Goal: Transaction & Acquisition: Obtain resource

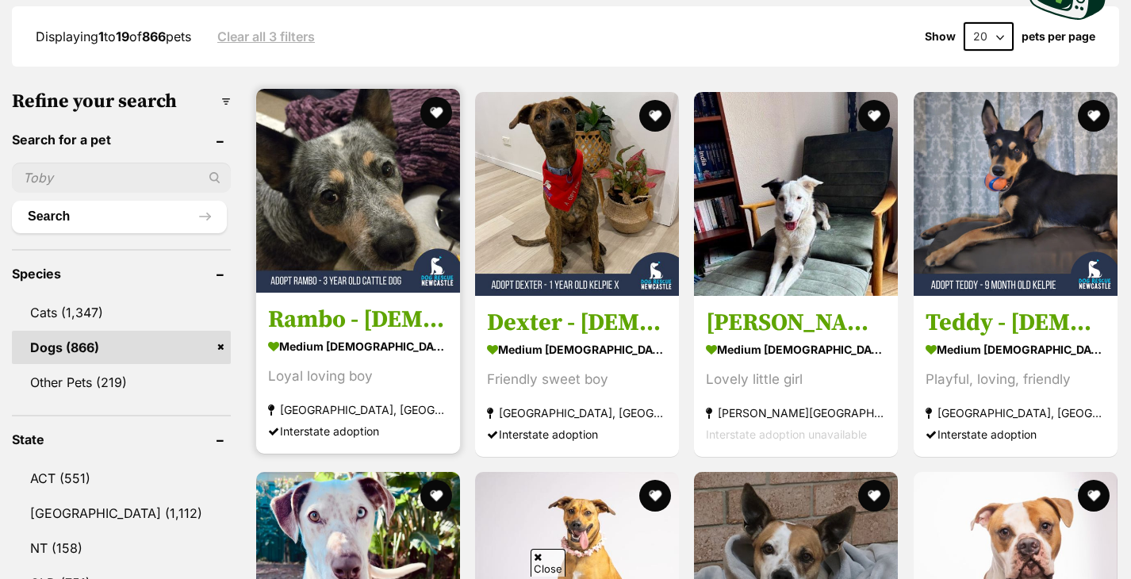
scroll to position [537, 0]
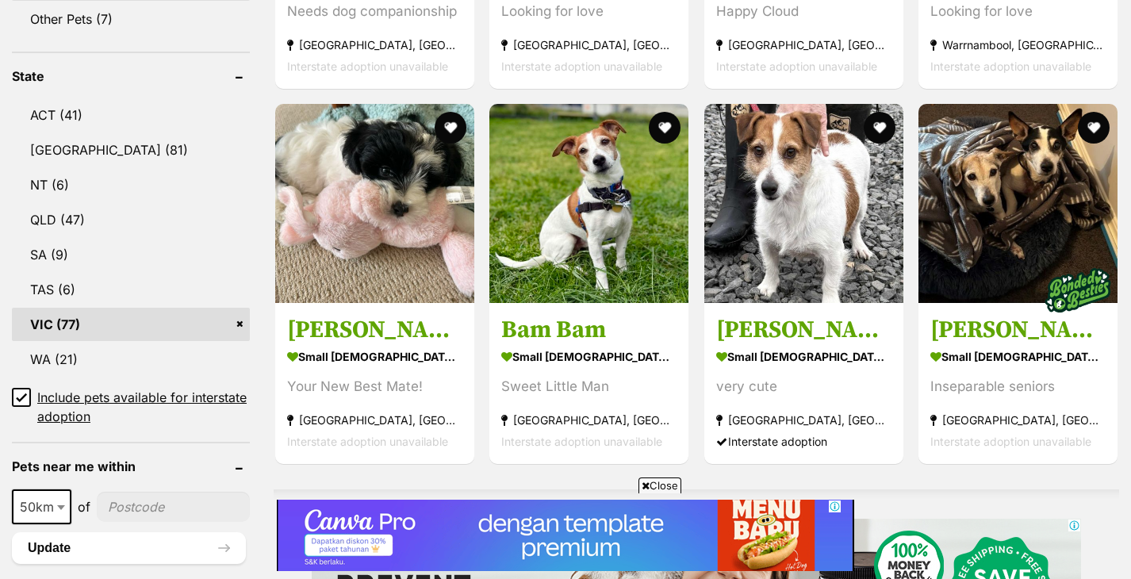
scroll to position [790, 0]
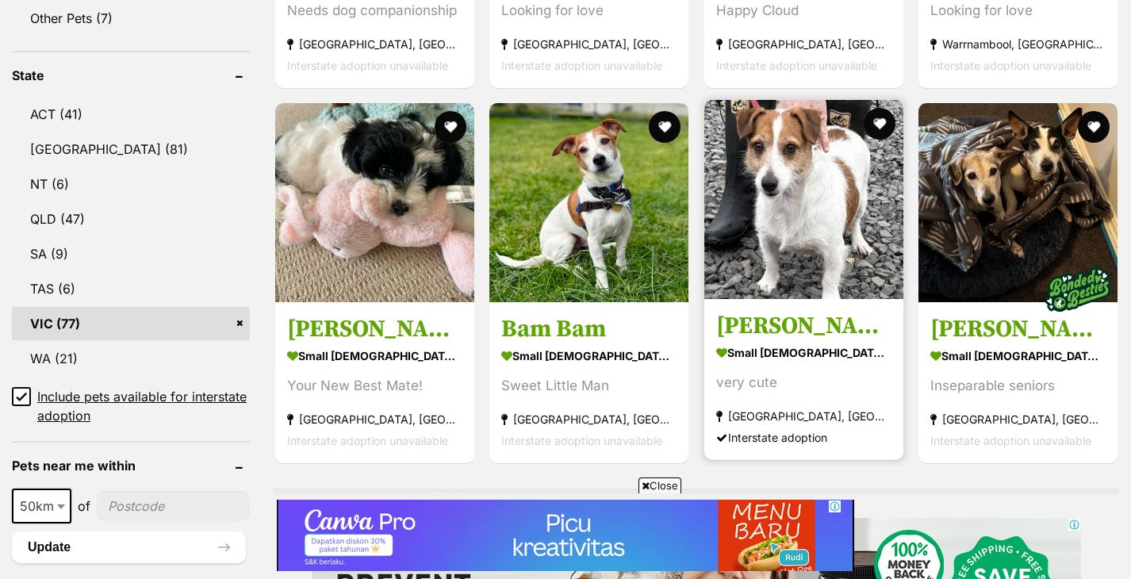
click at [808, 257] on img at bounding box center [803, 199] width 199 height 199
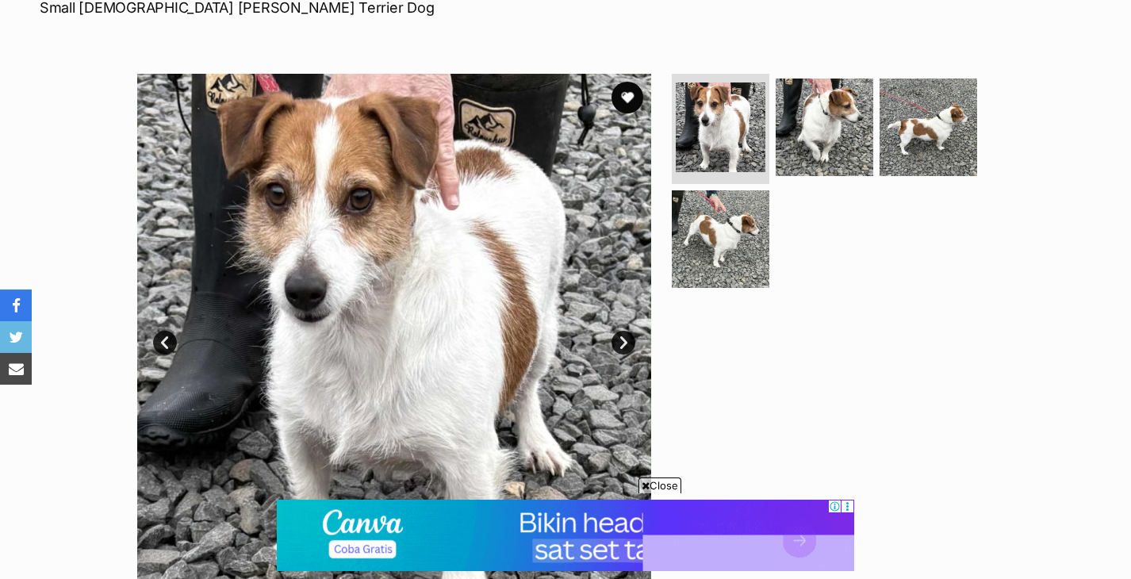
scroll to position [232, 0]
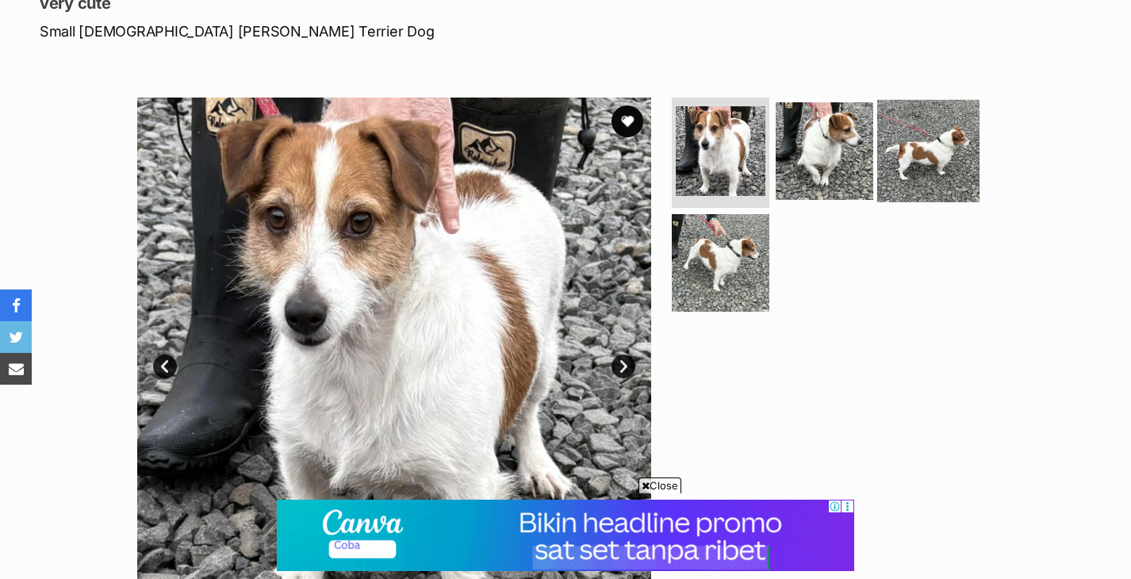
click at [949, 145] on img at bounding box center [928, 150] width 102 height 102
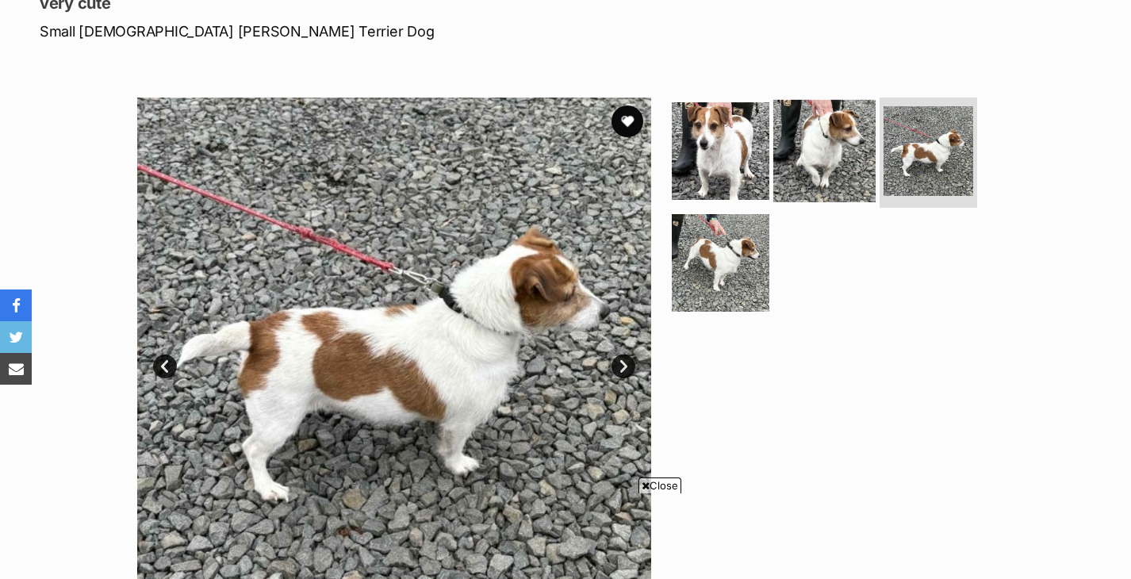
click at [817, 159] on img at bounding box center [824, 150] width 102 height 102
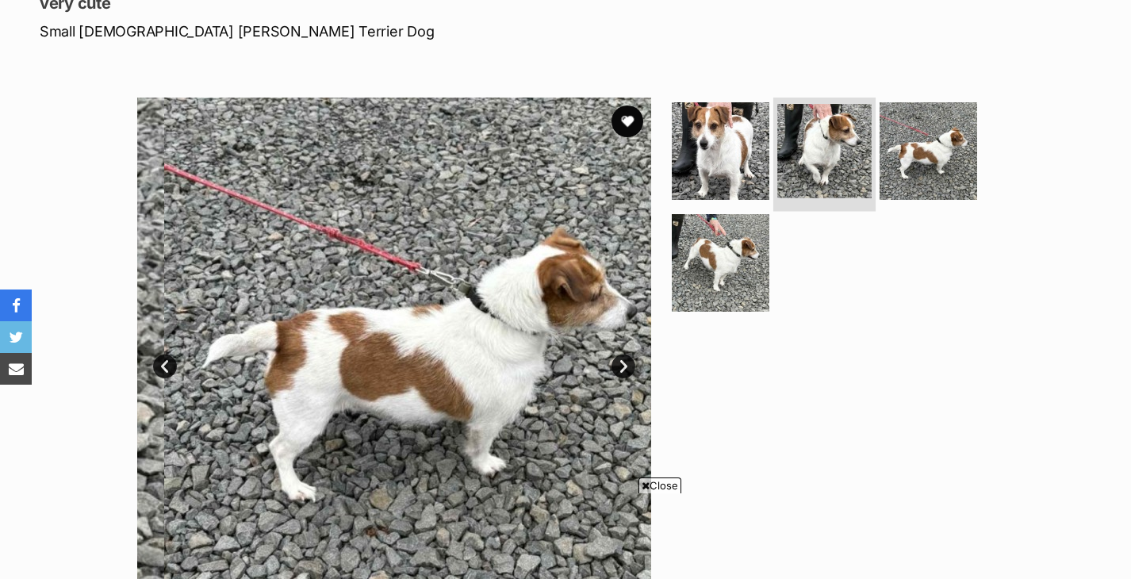
scroll to position [0, 0]
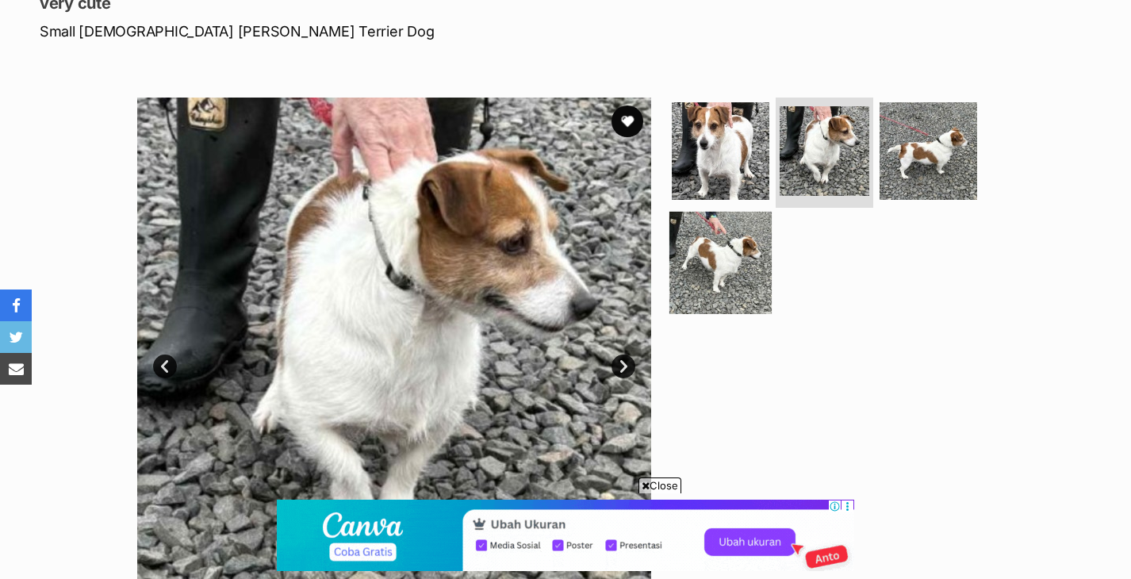
click at [722, 251] on img at bounding box center [720, 263] width 102 height 102
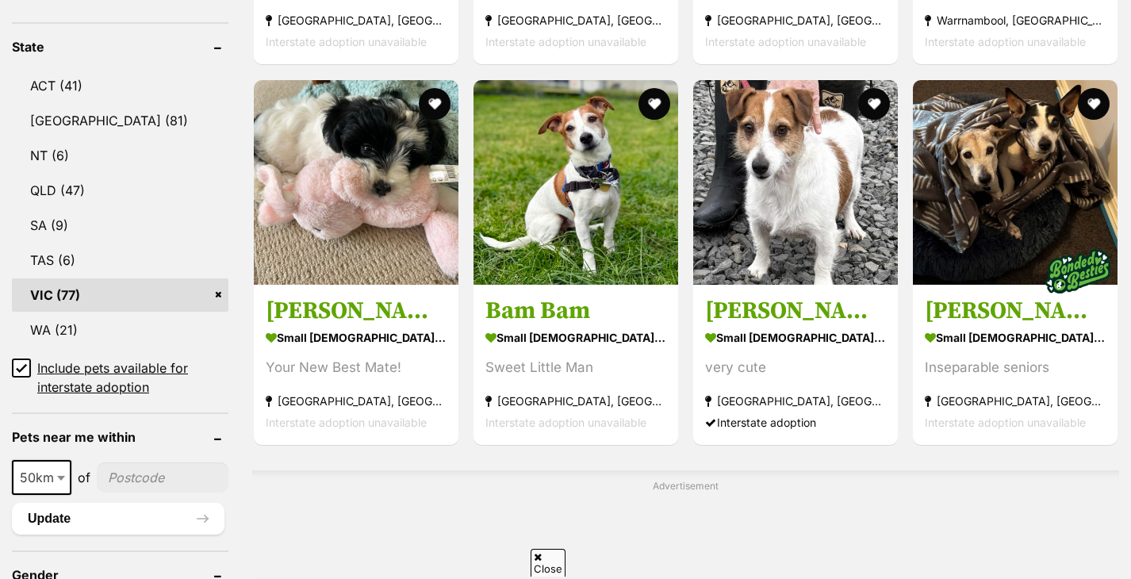
scroll to position [833, 0]
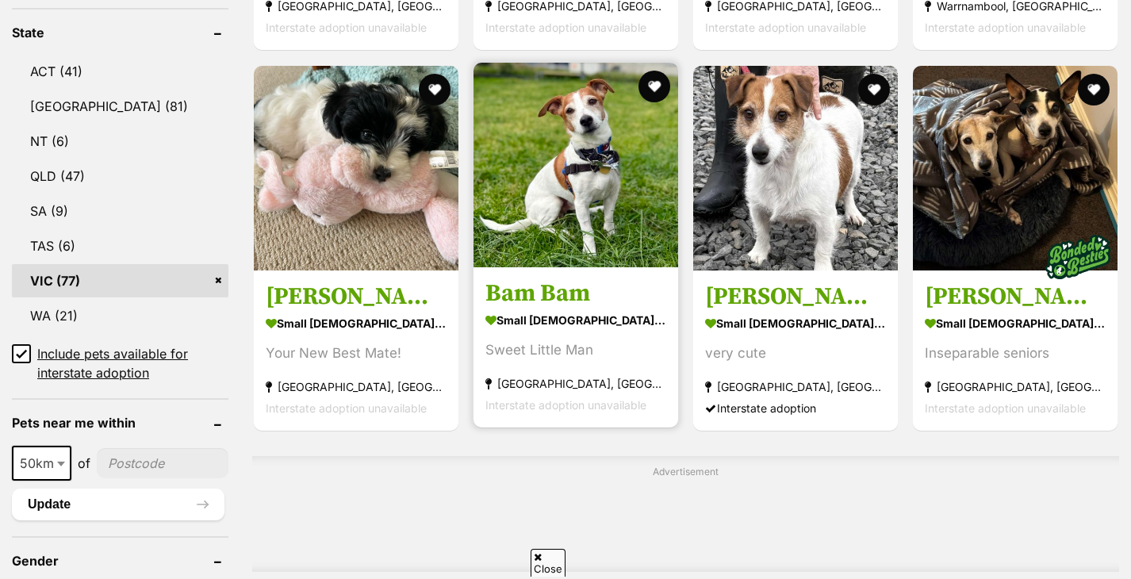
click at [575, 190] on img at bounding box center [575, 165] width 205 height 205
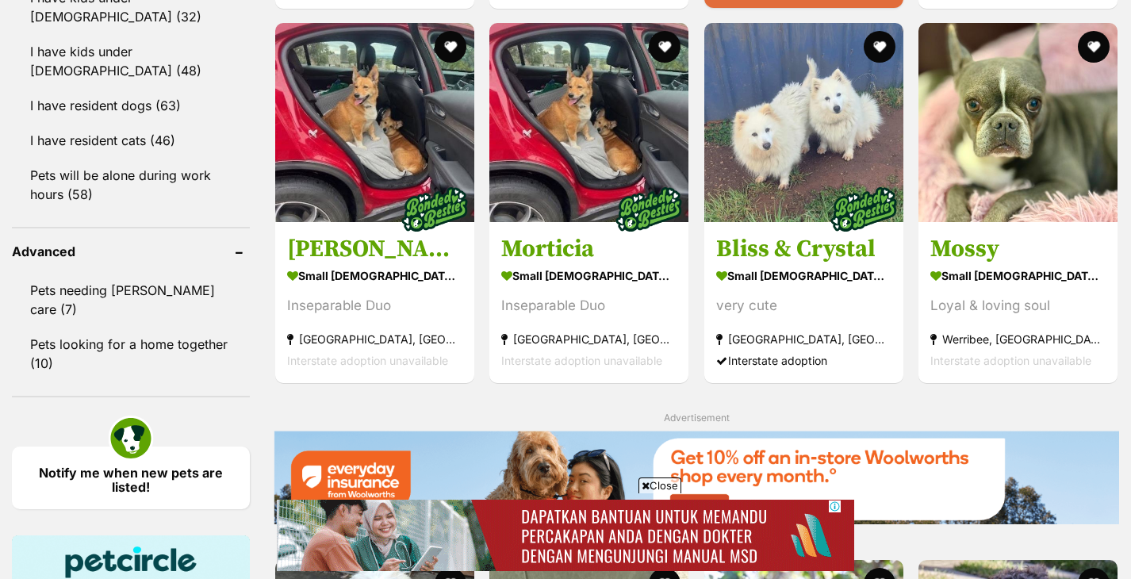
scroll to position [1901, 0]
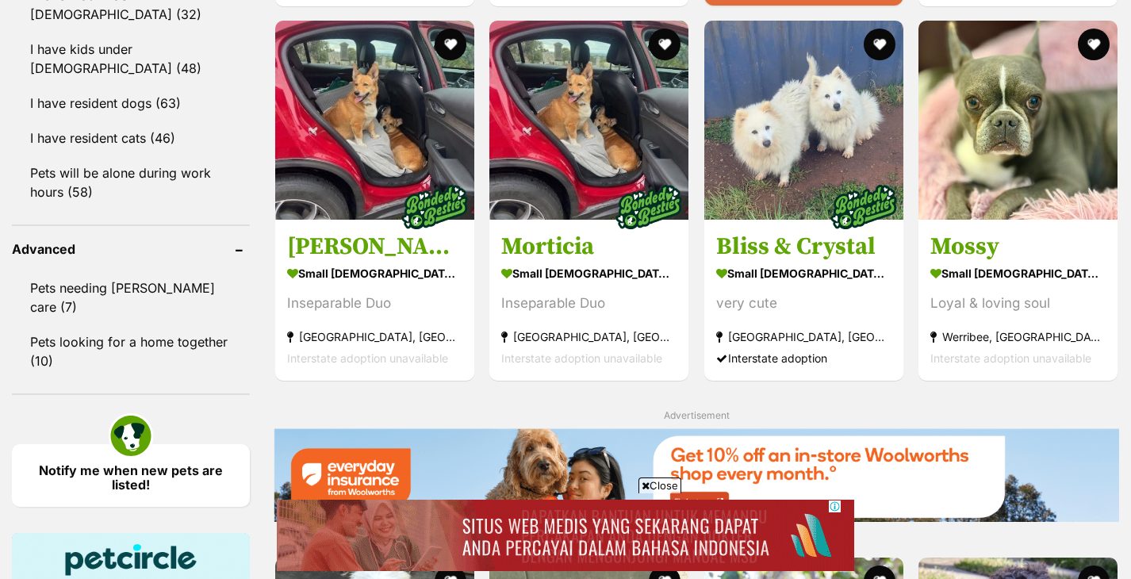
click at [665, 485] on span "Close" at bounding box center [659, 485] width 43 height 16
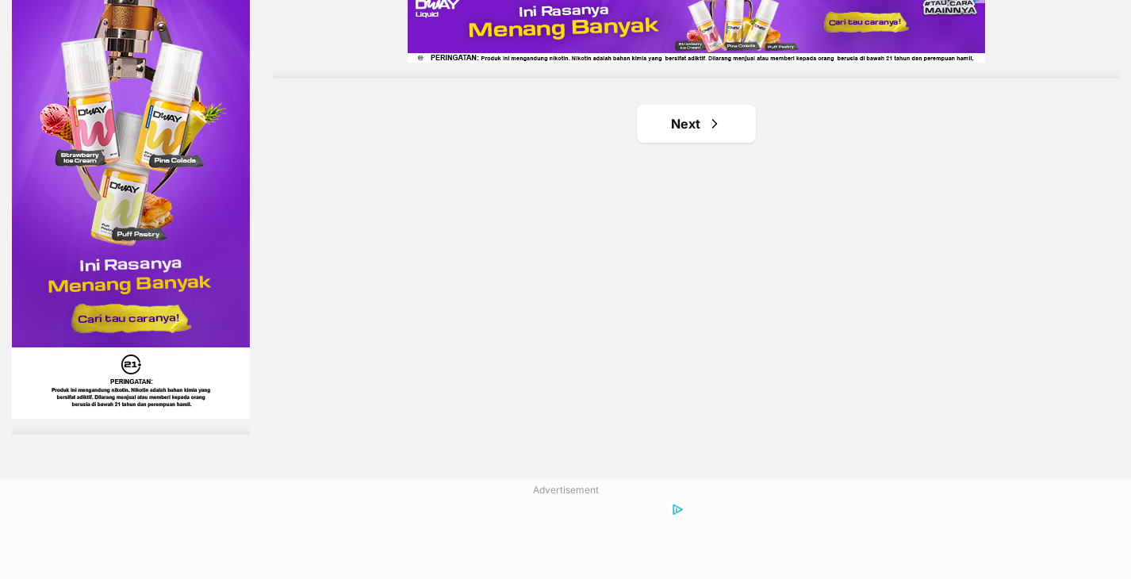
scroll to position [0, 0]
click at [715, 134] on link "Next" at bounding box center [696, 124] width 119 height 38
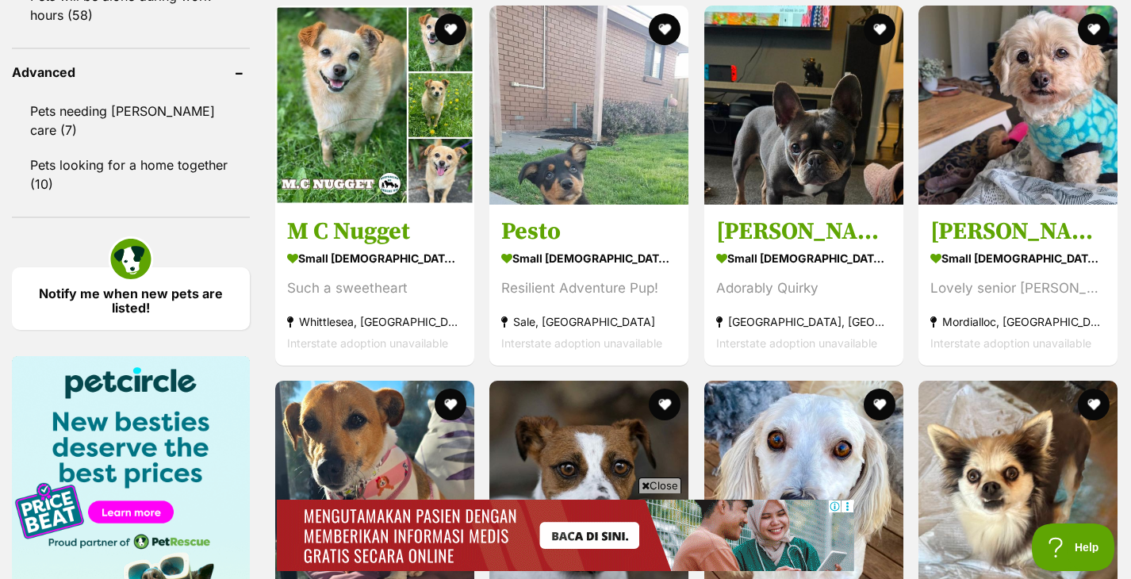
click at [664, 486] on span "Close" at bounding box center [659, 485] width 43 height 16
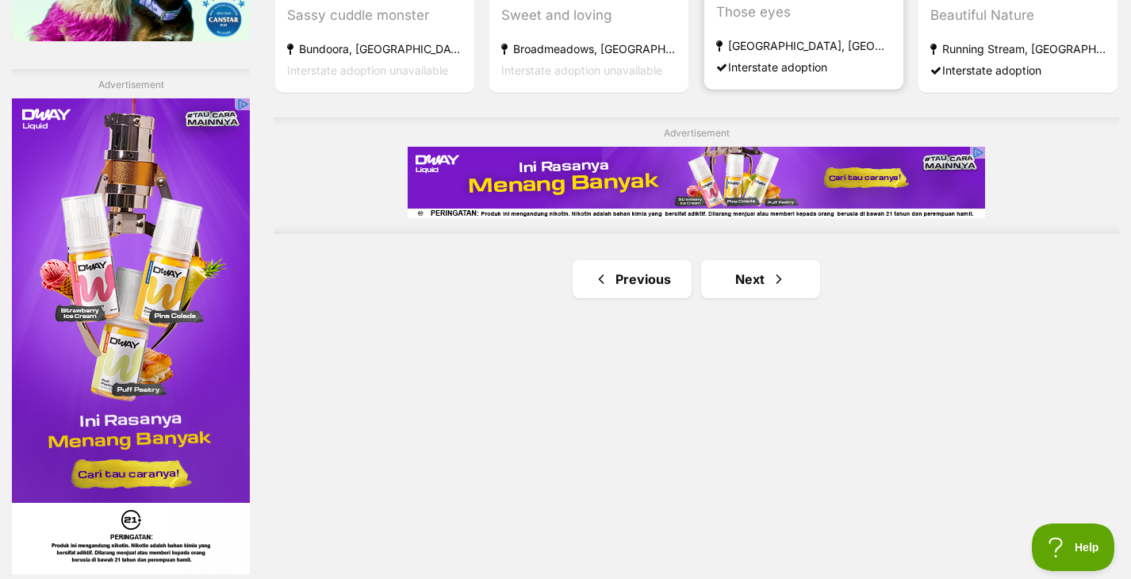
scroll to position [2823, 0]
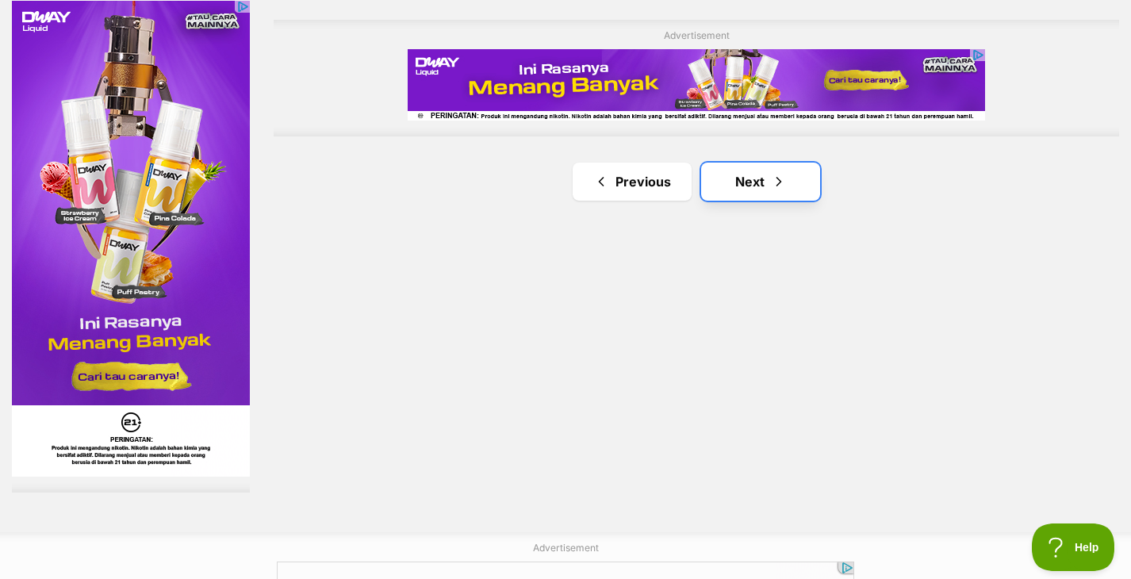
click at [753, 171] on link "Next" at bounding box center [760, 182] width 119 height 38
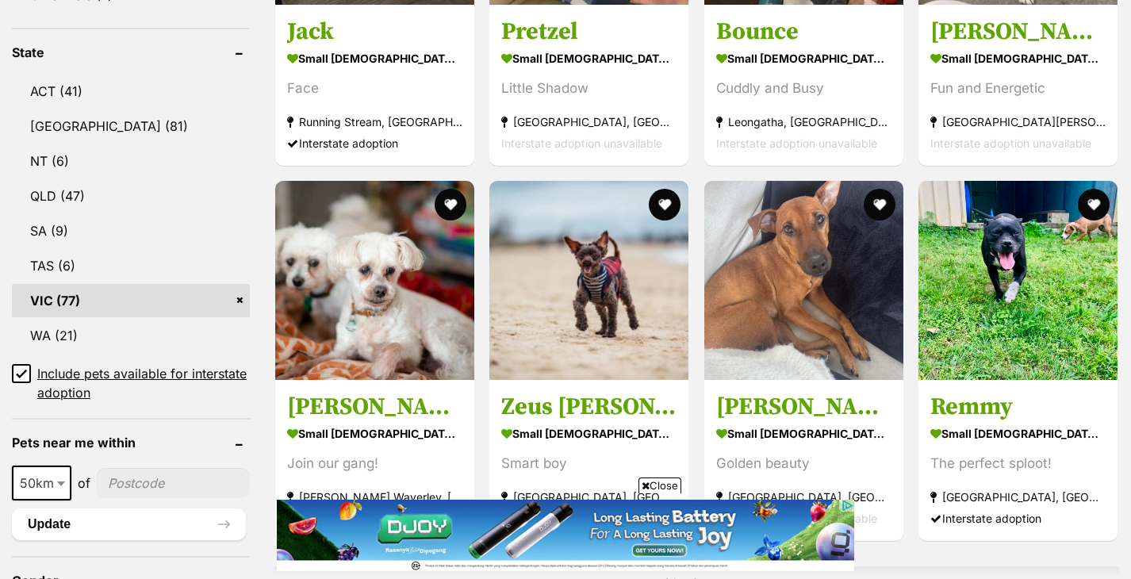
click at [658, 490] on span "Close" at bounding box center [659, 485] width 43 height 16
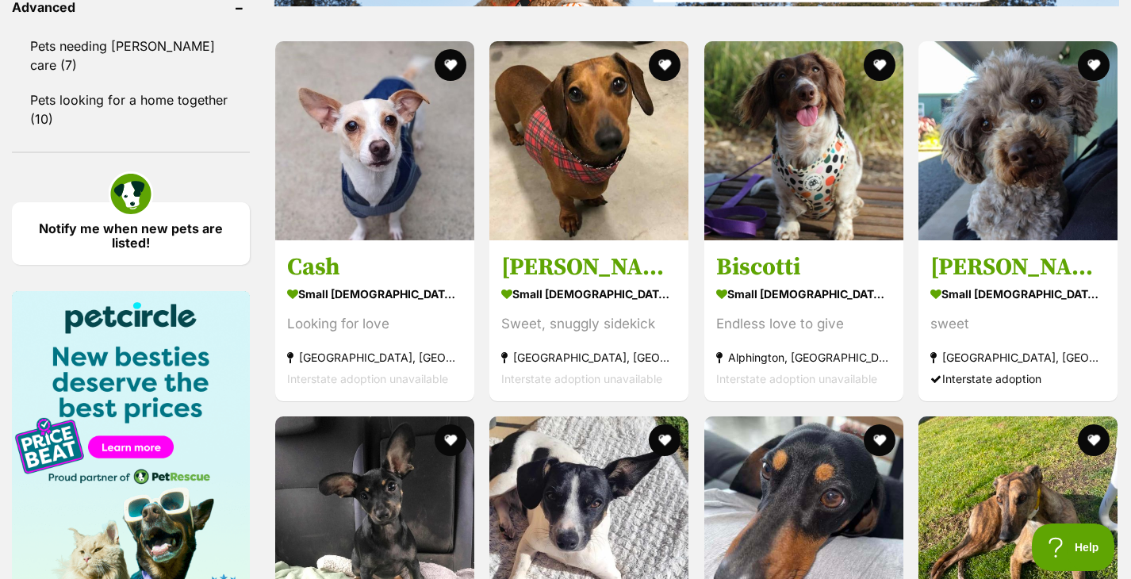
scroll to position [2145, 0]
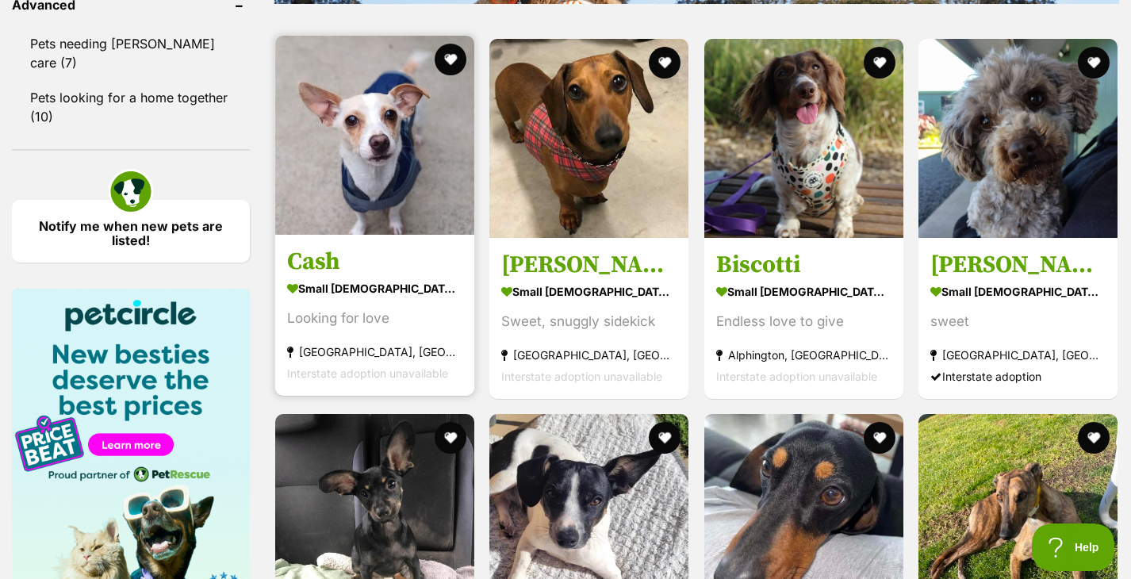
click at [382, 182] on img at bounding box center [374, 135] width 199 height 199
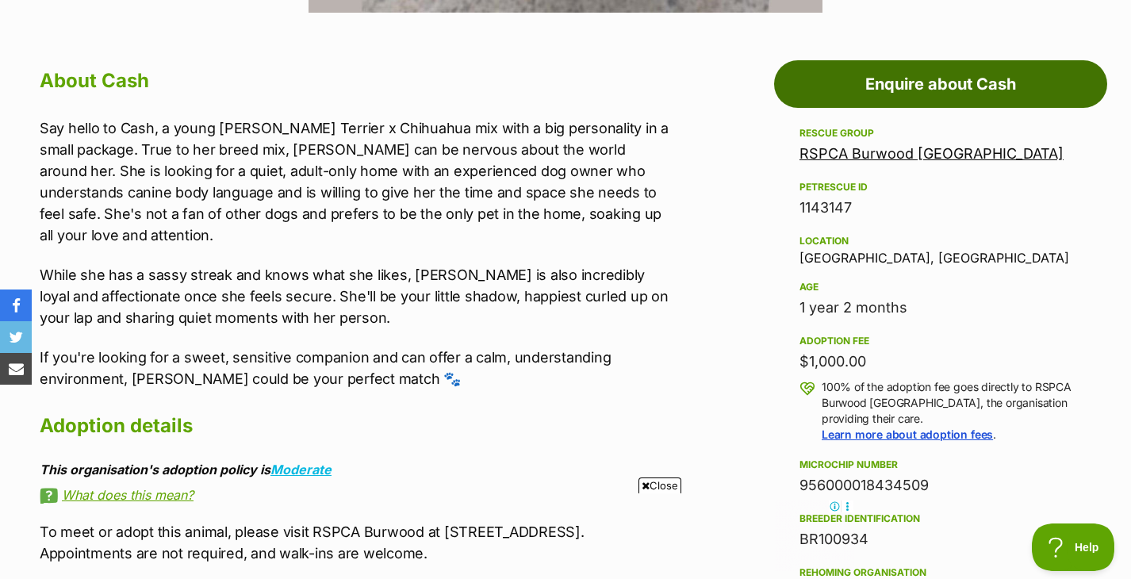
click at [968, 79] on link "Enquire about Cash" at bounding box center [940, 84] width 333 height 48
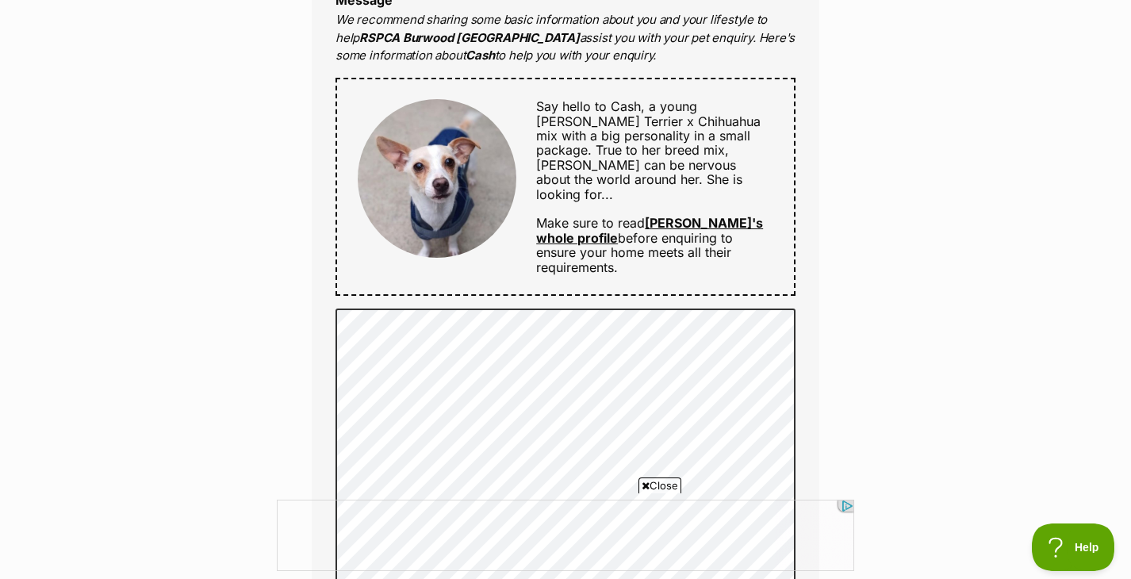
scroll to position [791, 0]
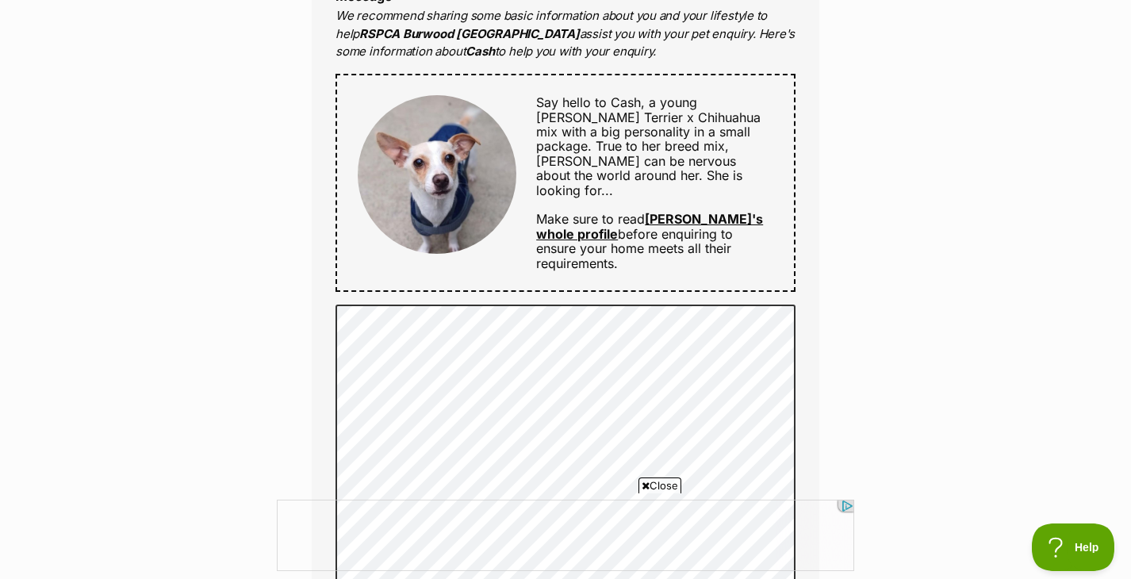
click at [662, 486] on span "Close" at bounding box center [659, 485] width 43 height 16
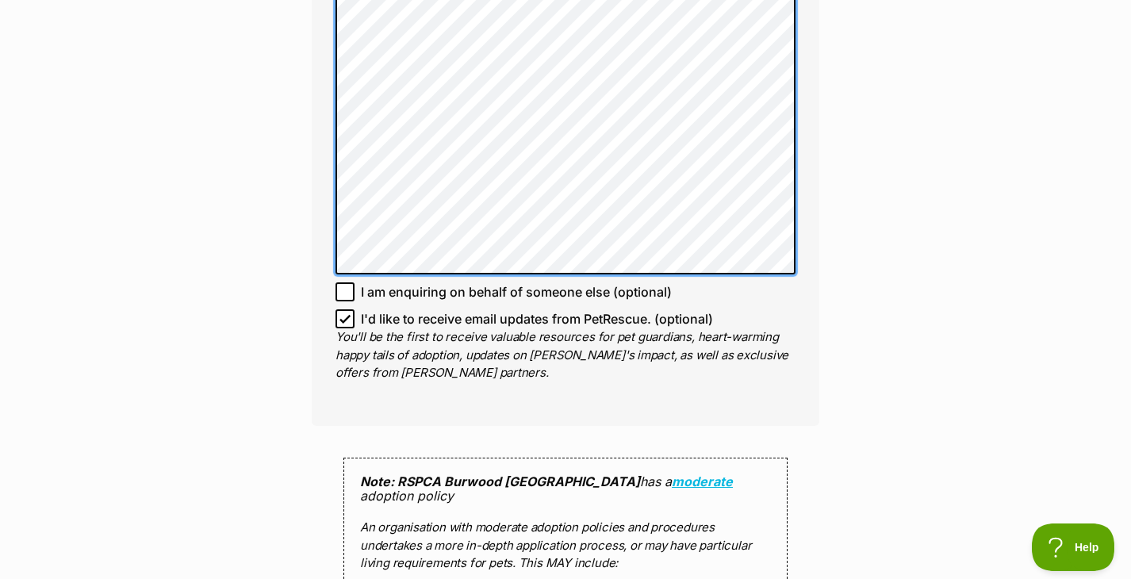
scroll to position [1353, 0]
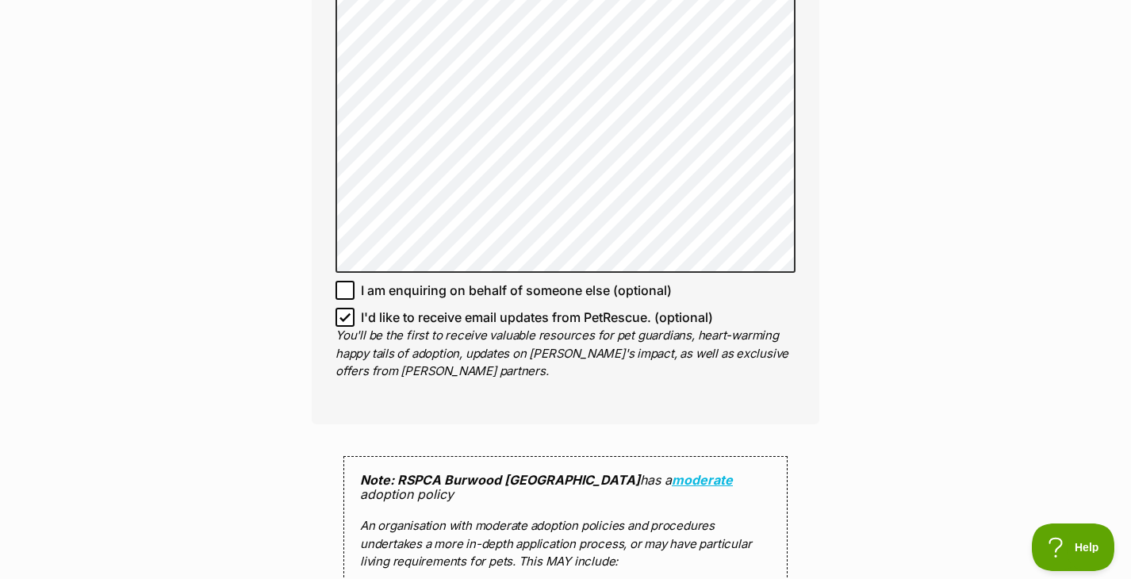
click at [340, 312] on icon at bounding box center [344, 317] width 11 height 11
click at [340, 308] on input "I'd like to receive email updates from PetRescue. (optional)" at bounding box center [344, 317] width 19 height 19
checkbox input "false"
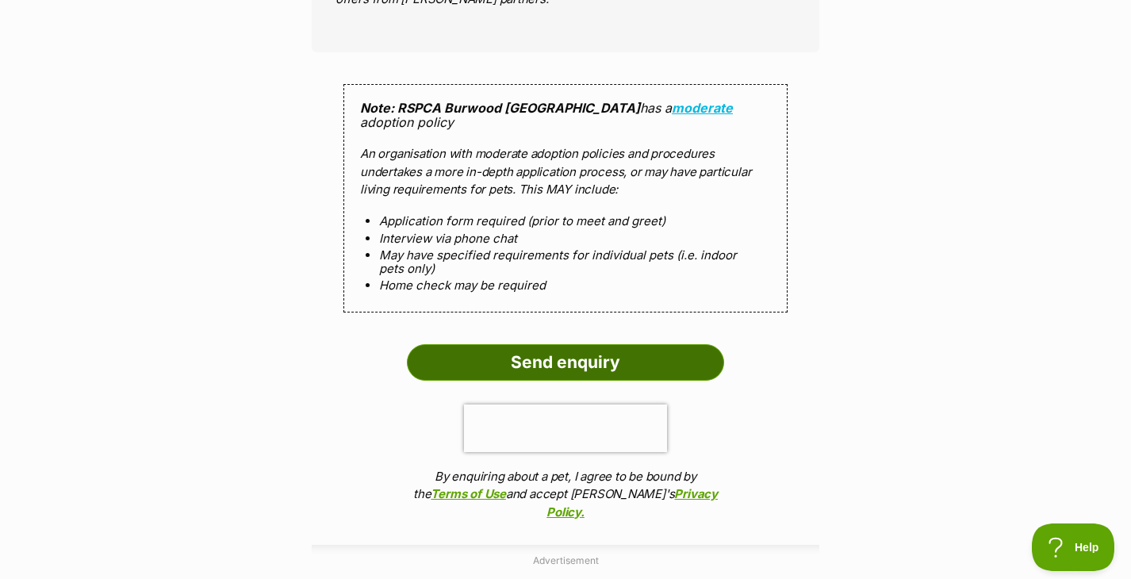
scroll to position [1761, 0]
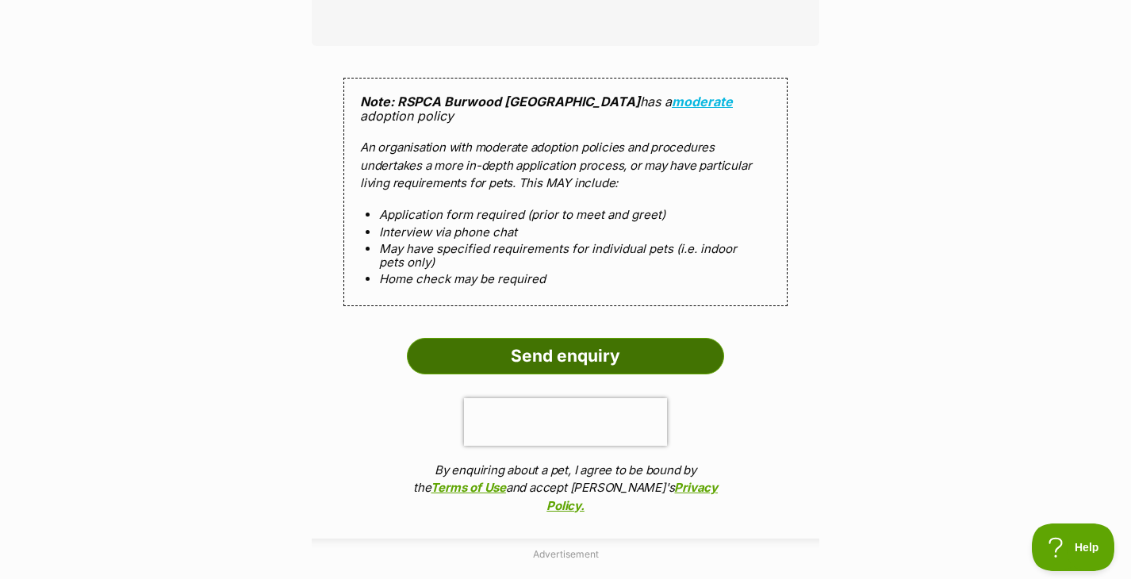
click at [688, 351] on input "Send enquiry" at bounding box center [565, 356] width 317 height 36
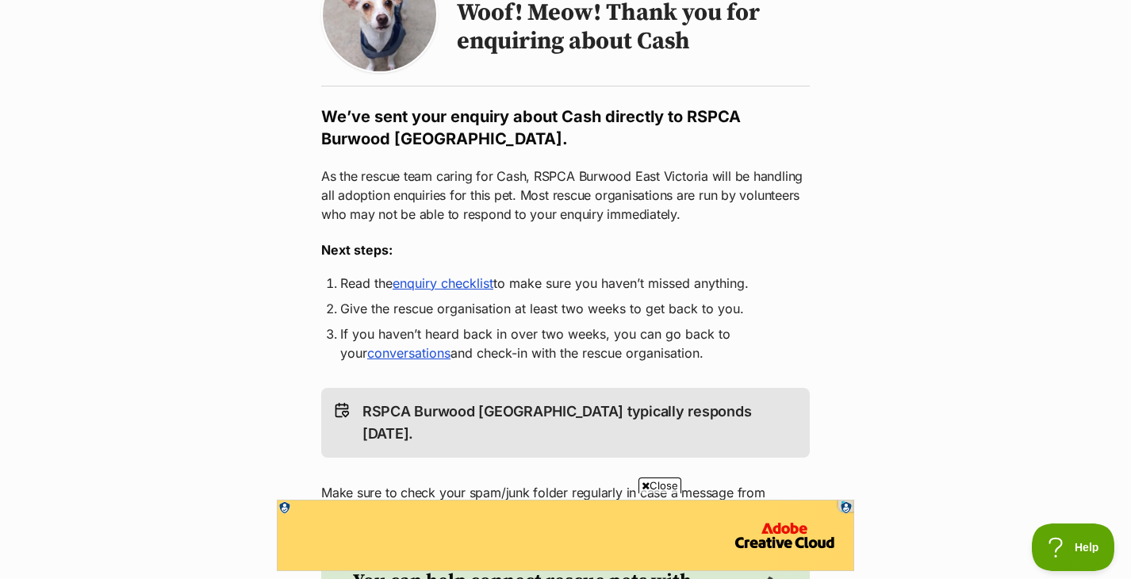
scroll to position [198, 0]
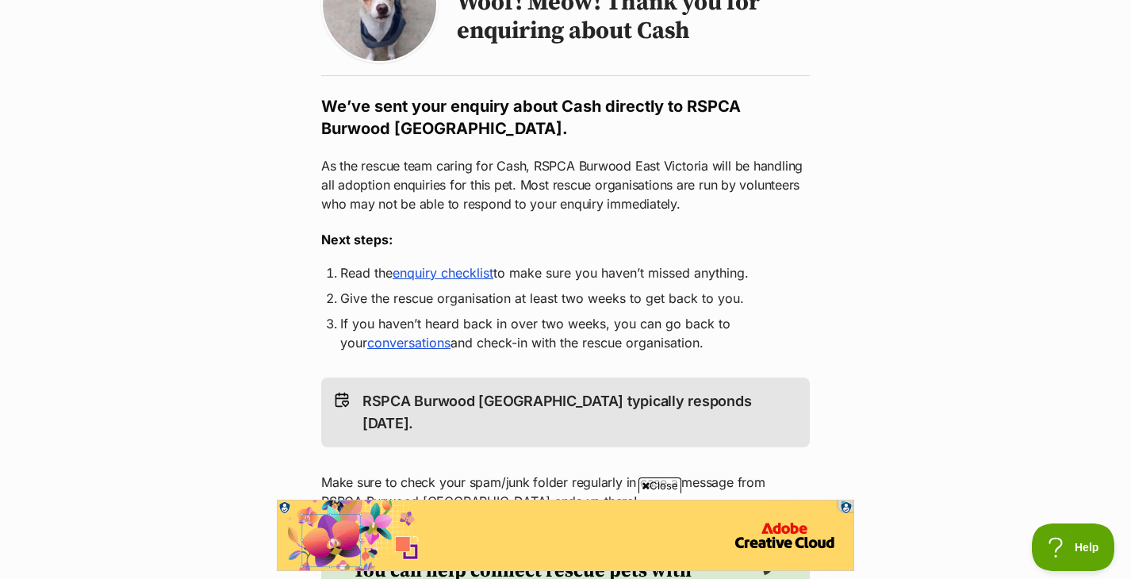
click at [651, 488] on span "Close" at bounding box center [659, 485] width 43 height 16
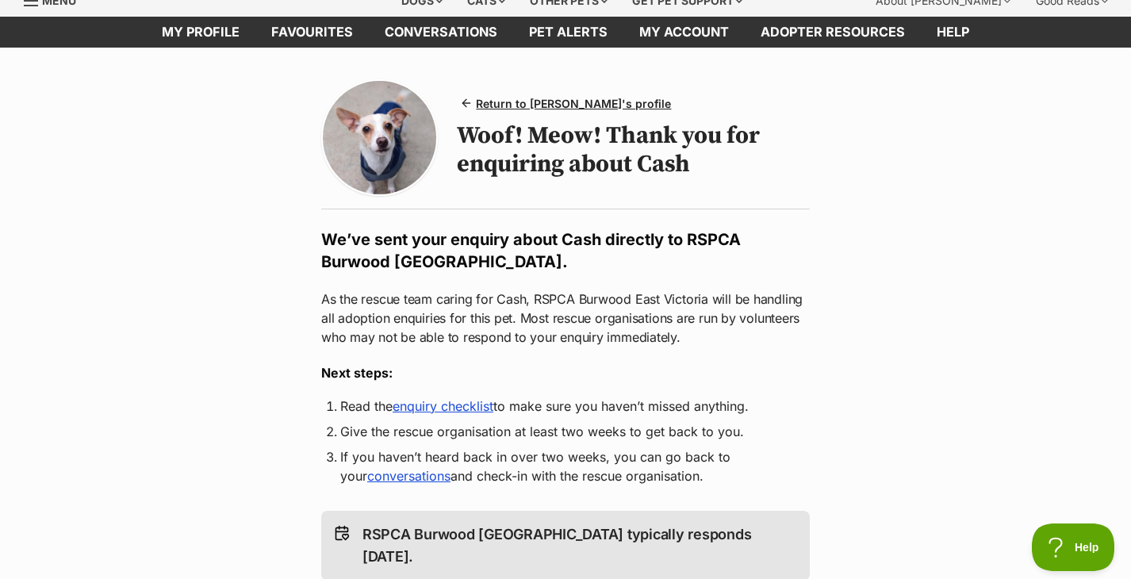
scroll to position [56, 0]
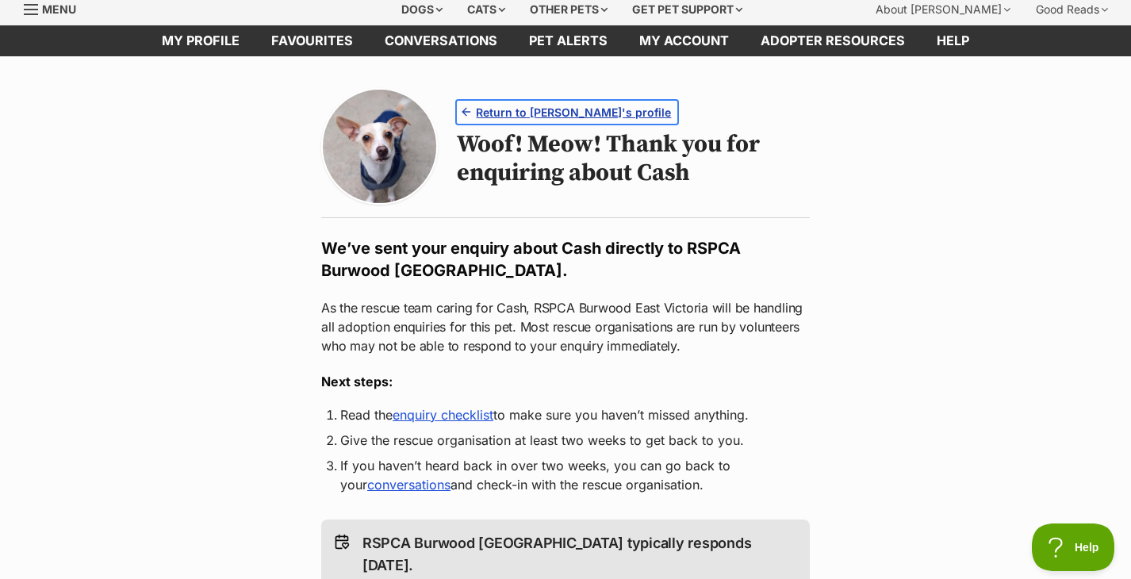
click at [544, 110] on span "Return to [PERSON_NAME]'s profile" at bounding box center [573, 112] width 195 height 17
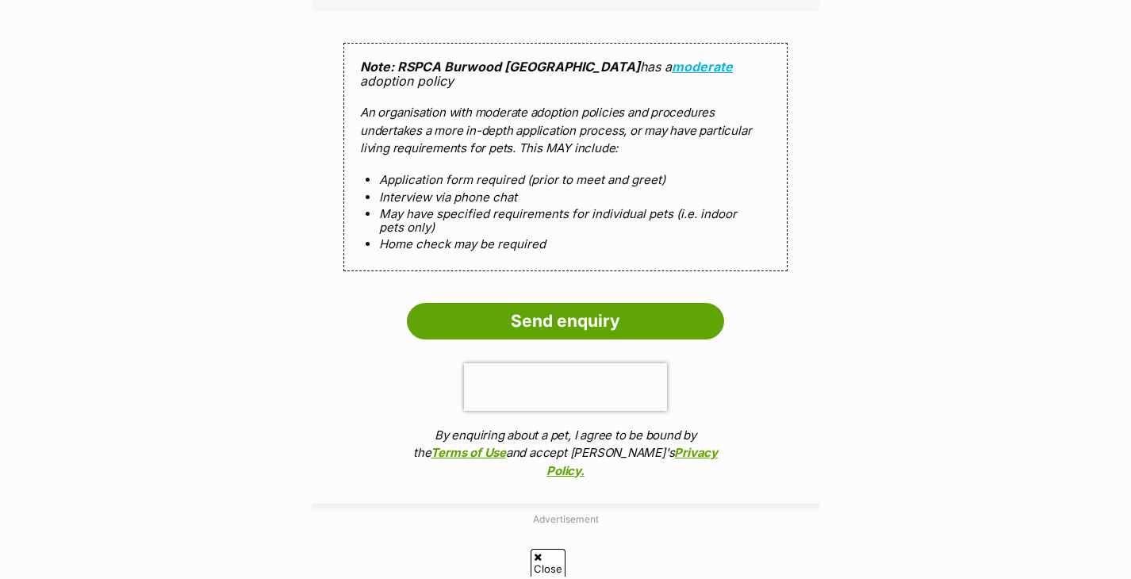
scroll to position [1761, 0]
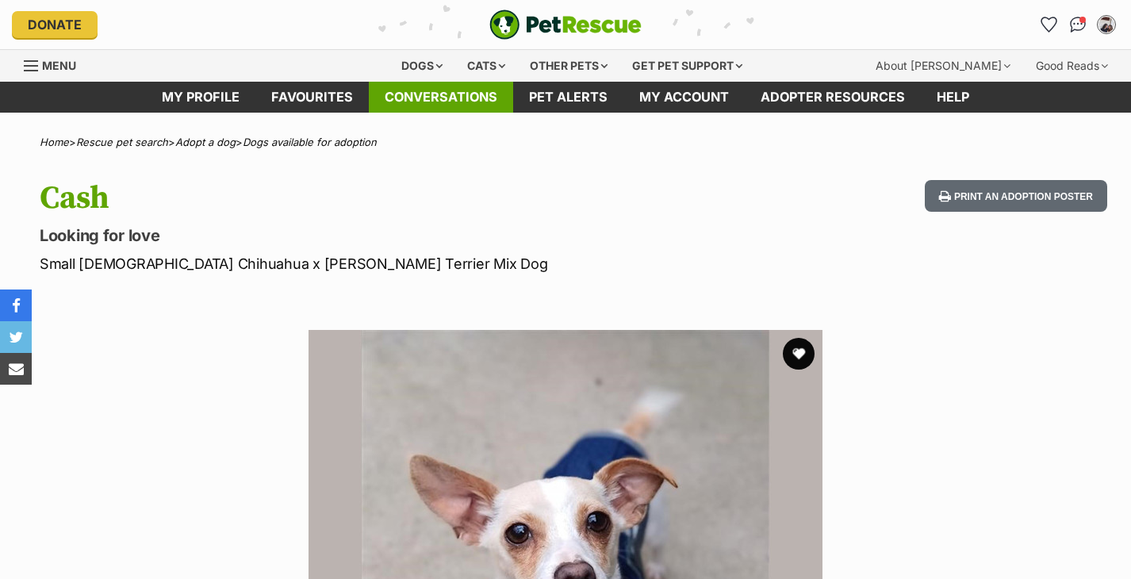
click at [452, 99] on link "Conversations" at bounding box center [441, 97] width 144 height 31
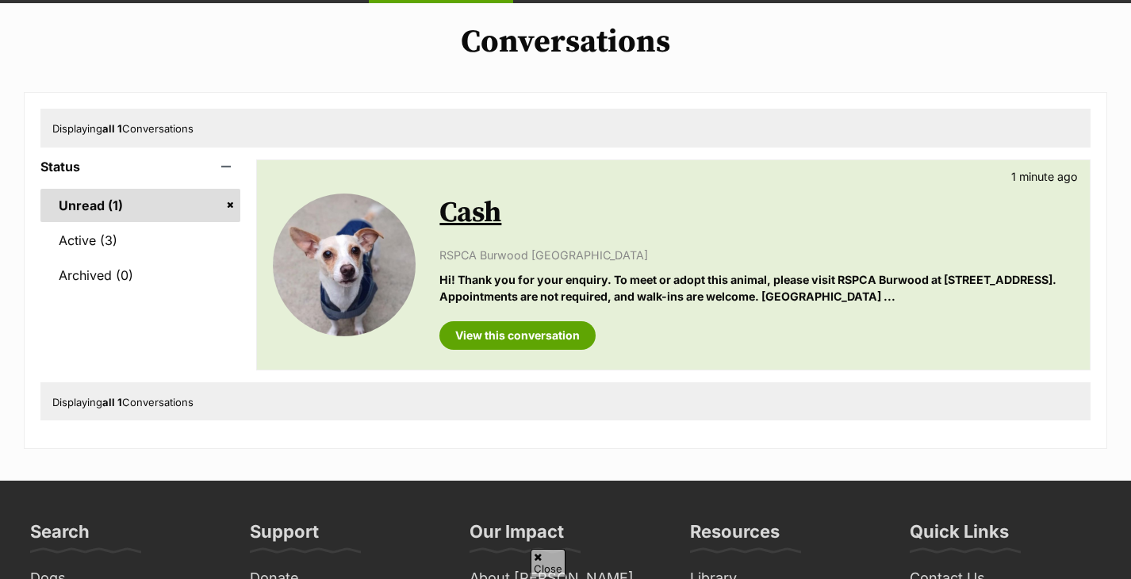
scroll to position [113, 0]
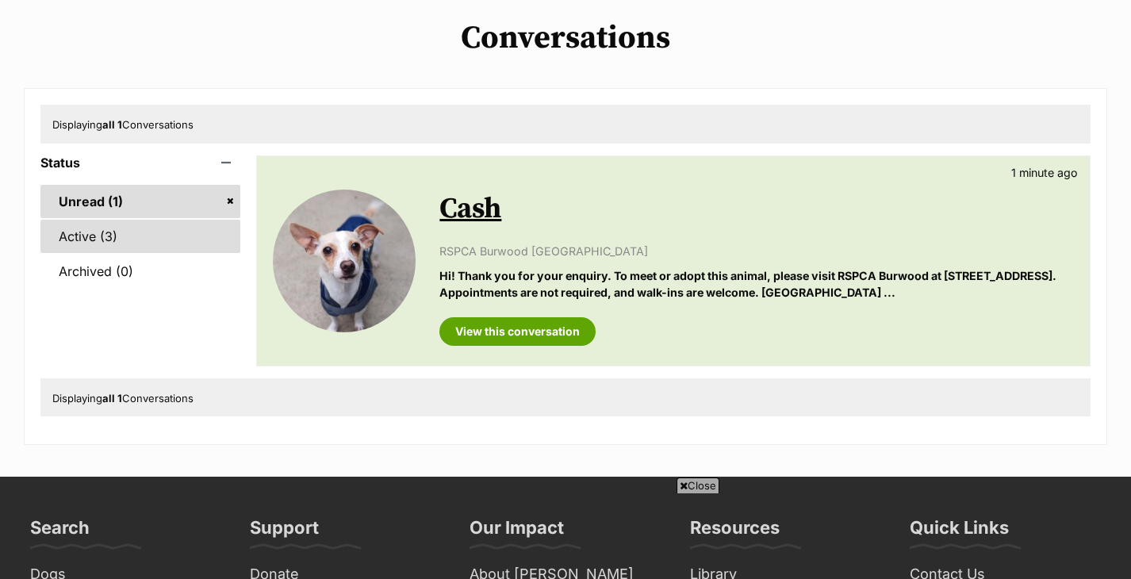
click at [125, 229] on link "Active (3)" at bounding box center [140, 236] width 200 height 33
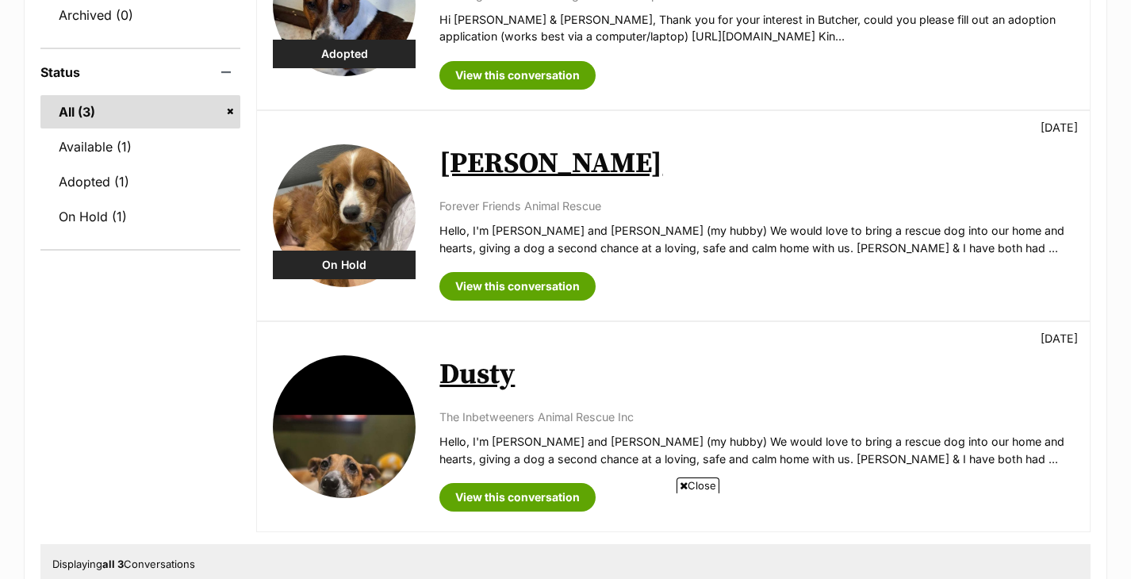
scroll to position [376, 0]
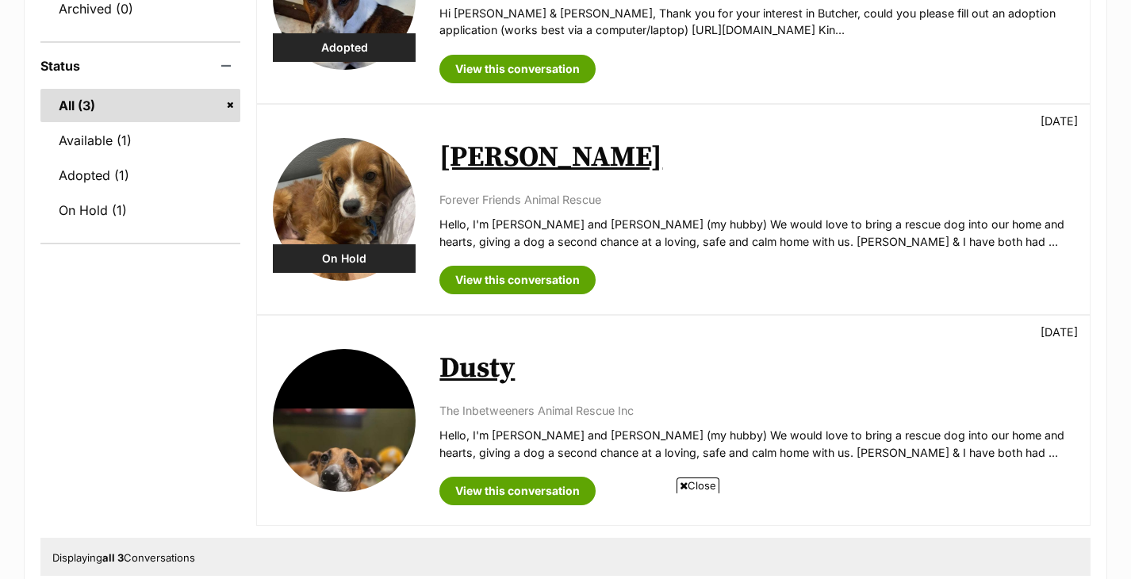
click at [699, 488] on span "Close" at bounding box center [697, 485] width 43 height 16
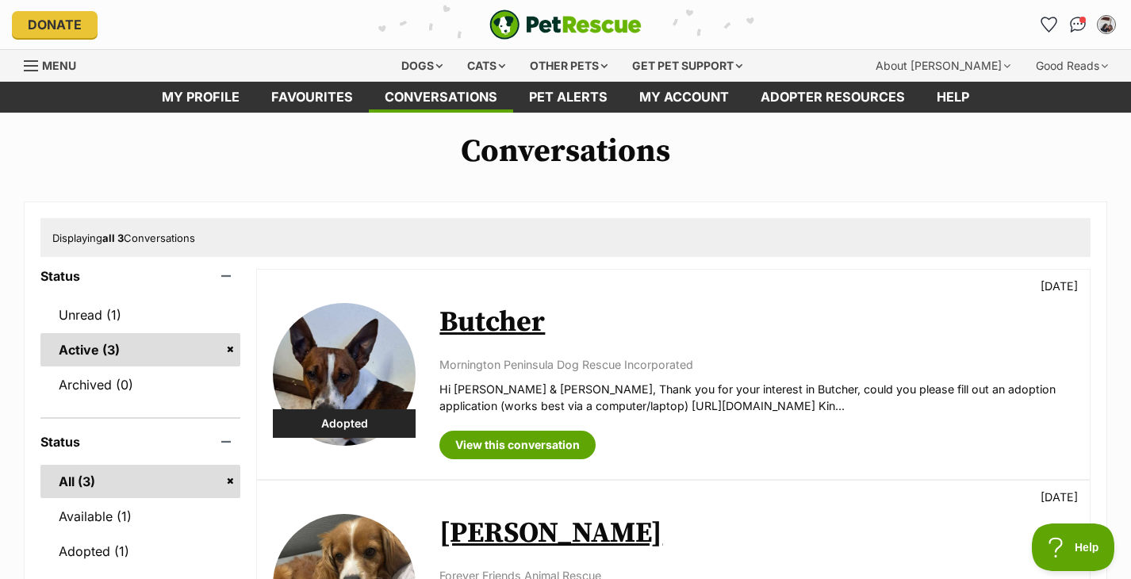
scroll to position [0, 0]
click at [1075, 25] on img "Conversations" at bounding box center [1077, 24] width 21 height 21
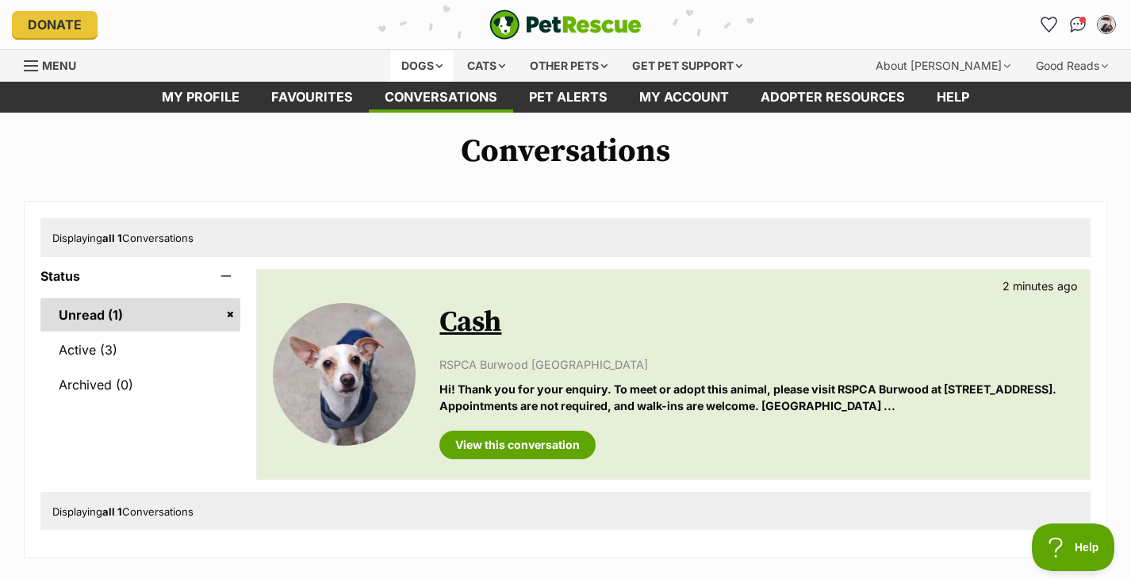
click at [434, 62] on div "Dogs" at bounding box center [421, 66] width 63 height 32
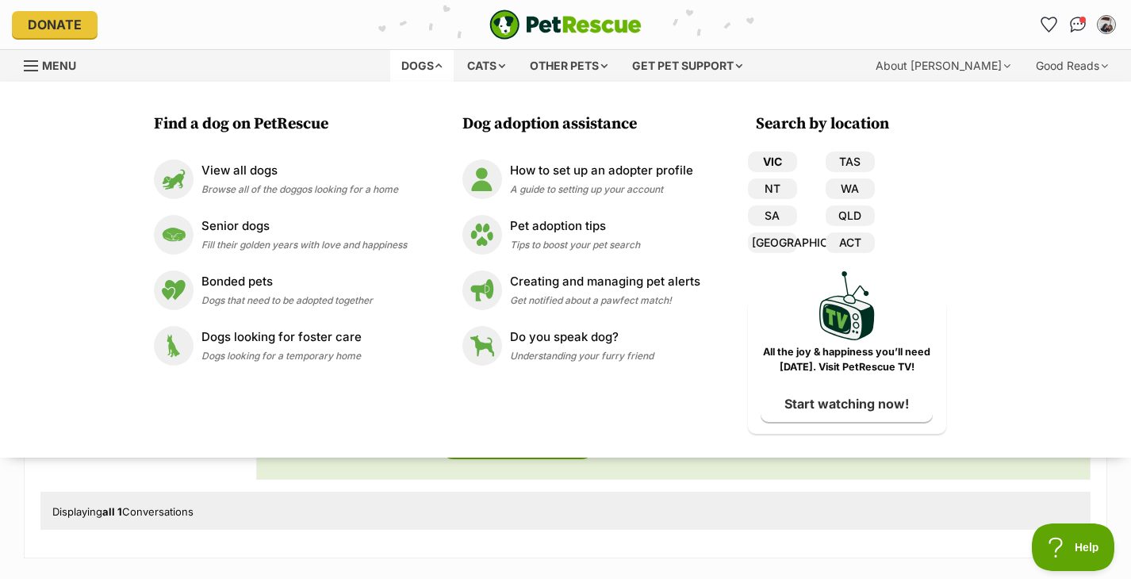
click at [766, 163] on link "VIC" at bounding box center [772, 161] width 49 height 21
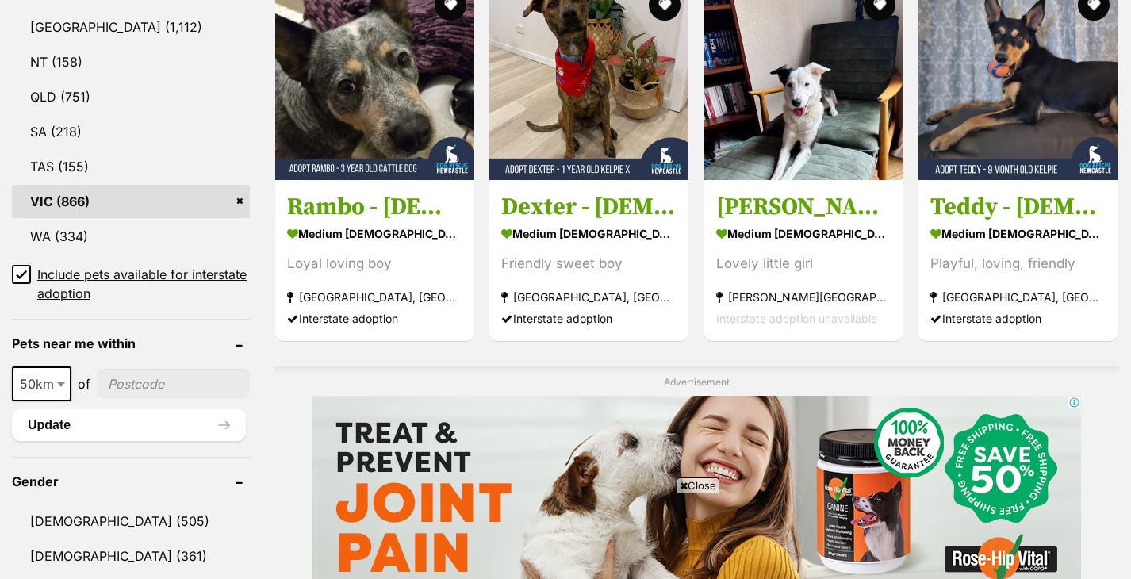
scroll to position [915, 0]
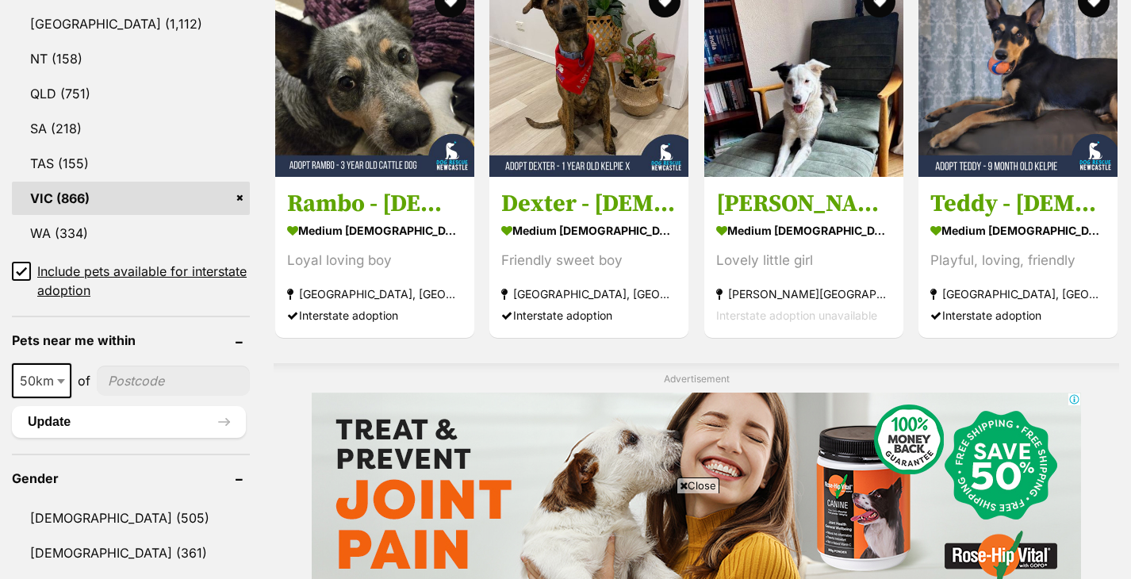
click at [23, 268] on icon at bounding box center [22, 271] width 10 height 7
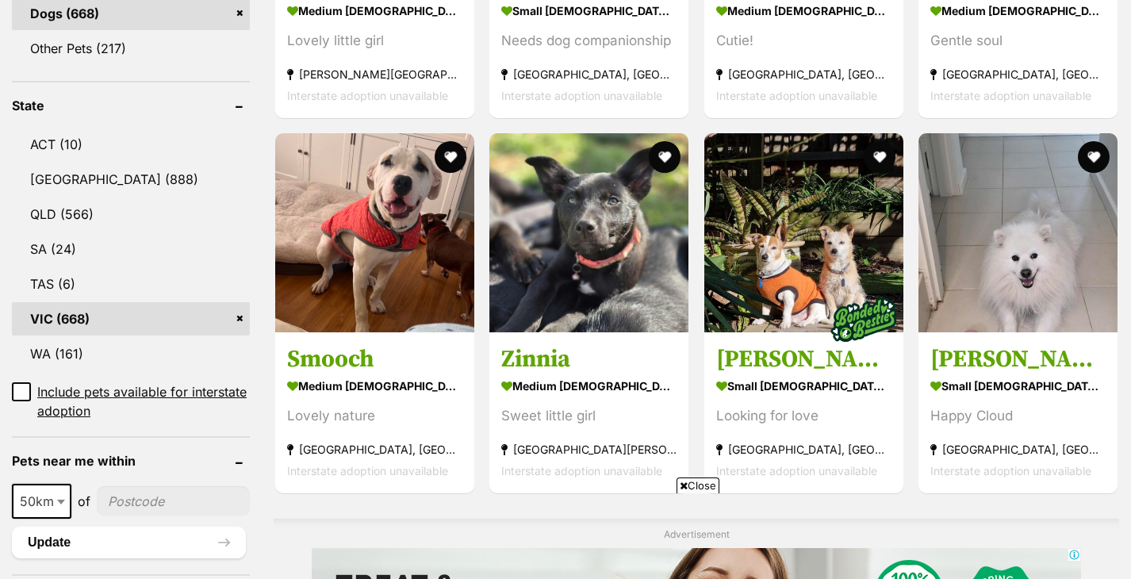
click at [706, 486] on span "Close" at bounding box center [697, 485] width 43 height 16
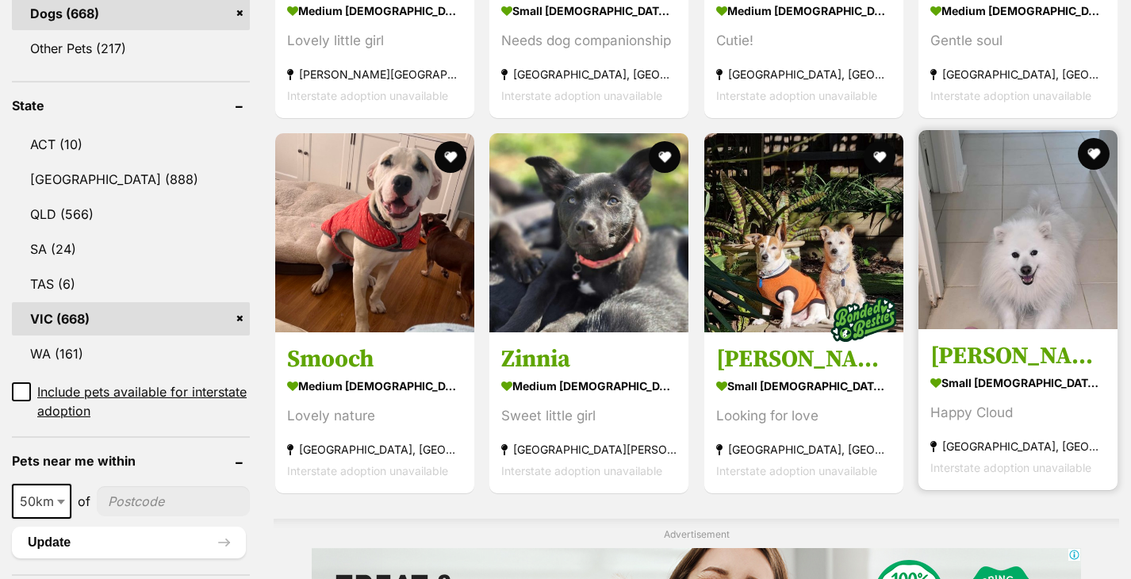
click at [992, 263] on img at bounding box center [1017, 229] width 199 height 199
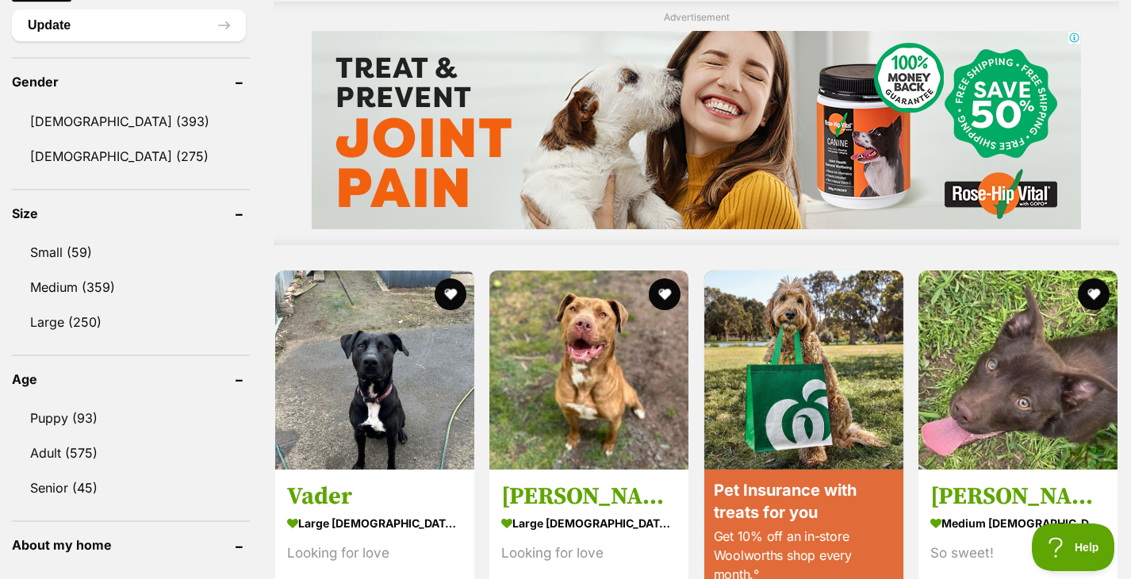
scroll to position [1276, 0]
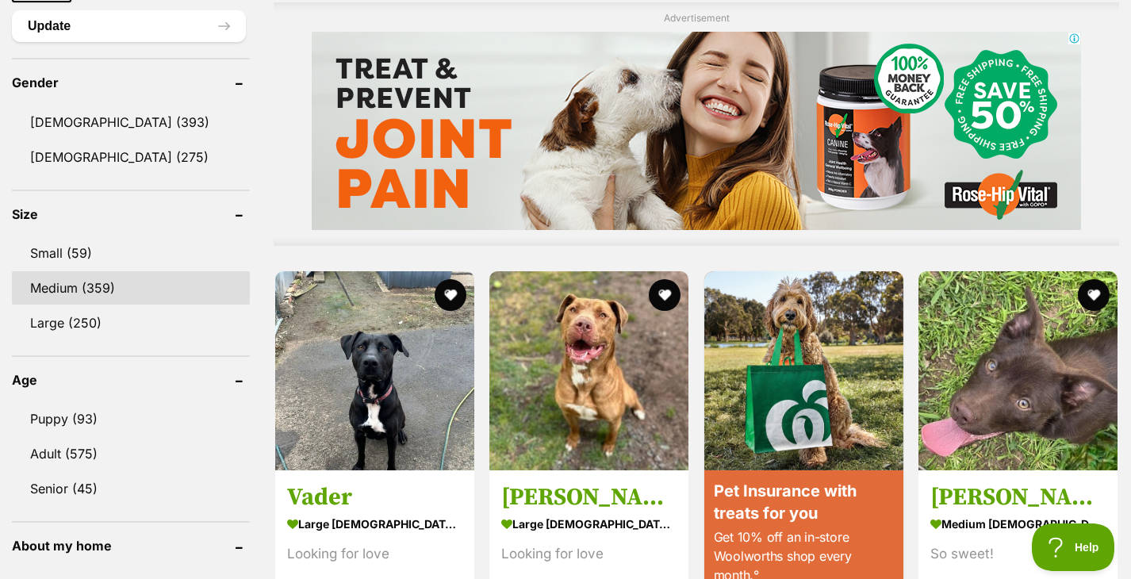
click at [70, 271] on link "Medium (359)" at bounding box center [131, 287] width 238 height 33
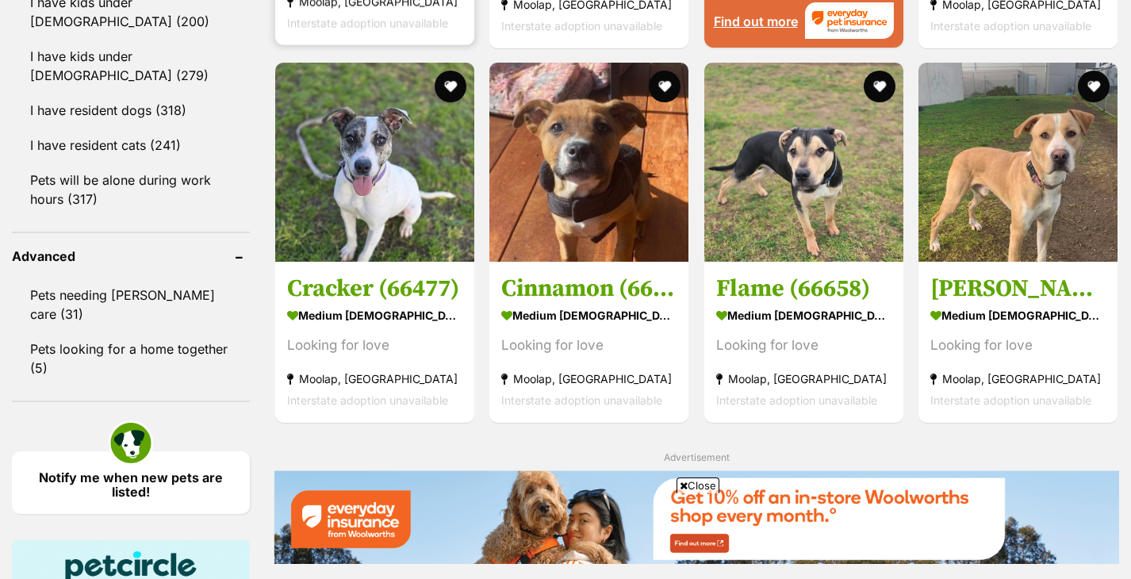
scroll to position [1861, 0]
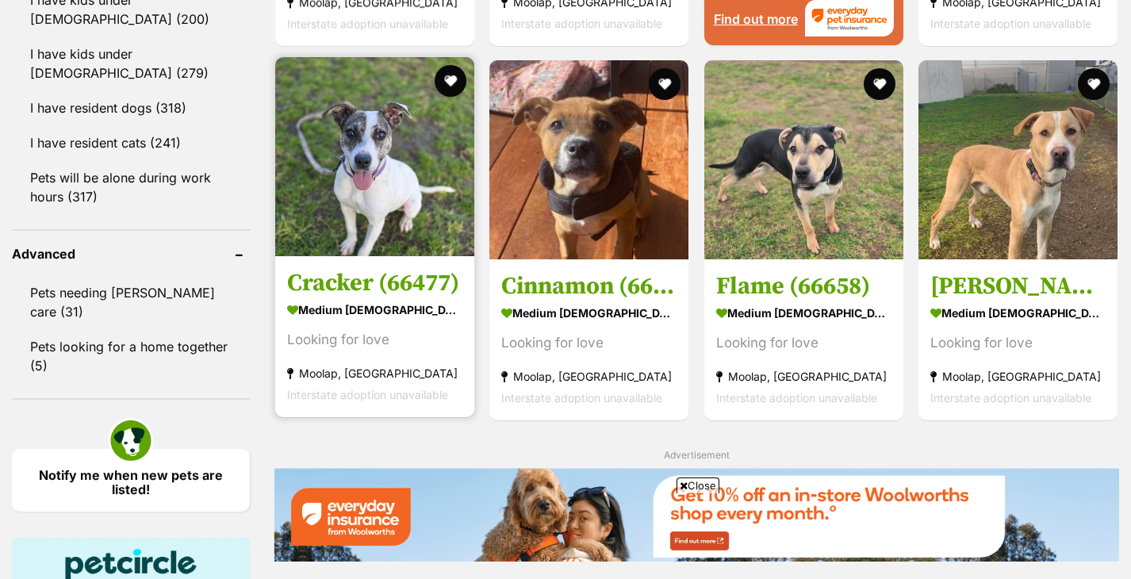
click at [352, 236] on img at bounding box center [374, 156] width 199 height 199
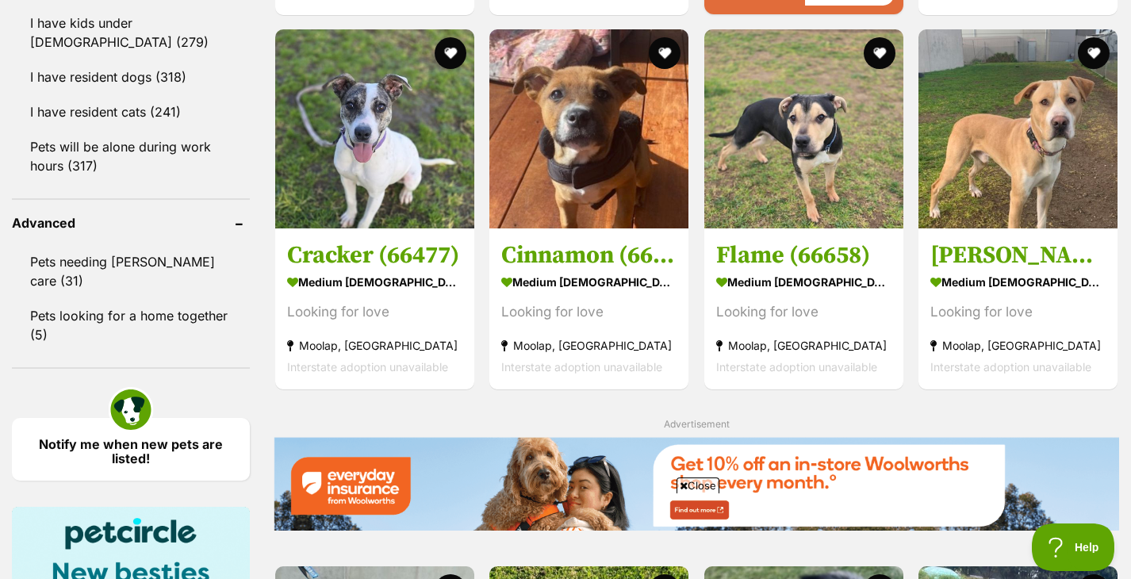
scroll to position [1897, 0]
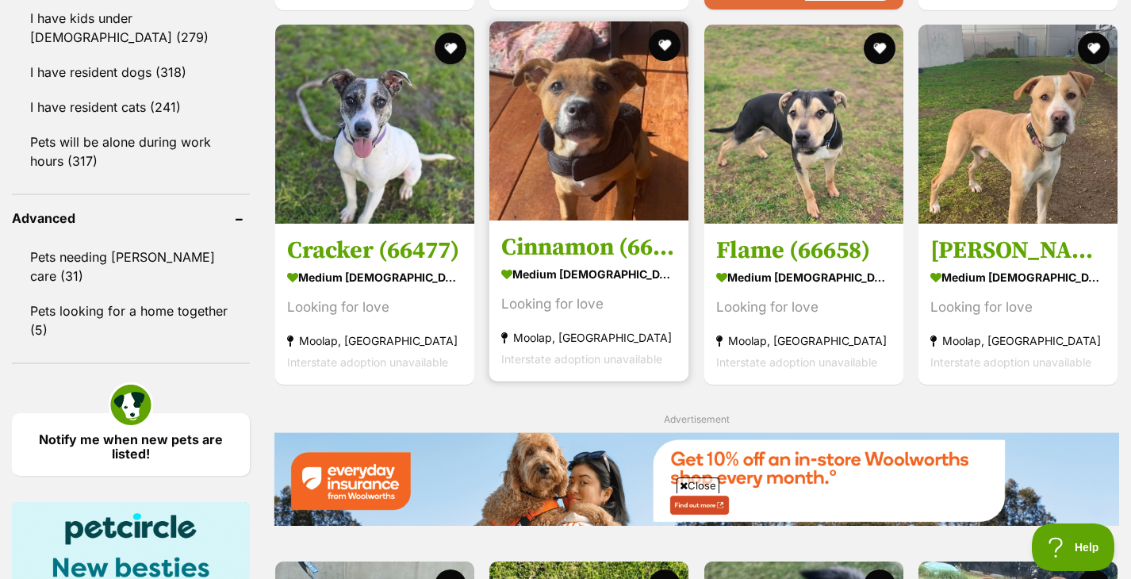
click at [584, 171] on img at bounding box center [588, 120] width 199 height 199
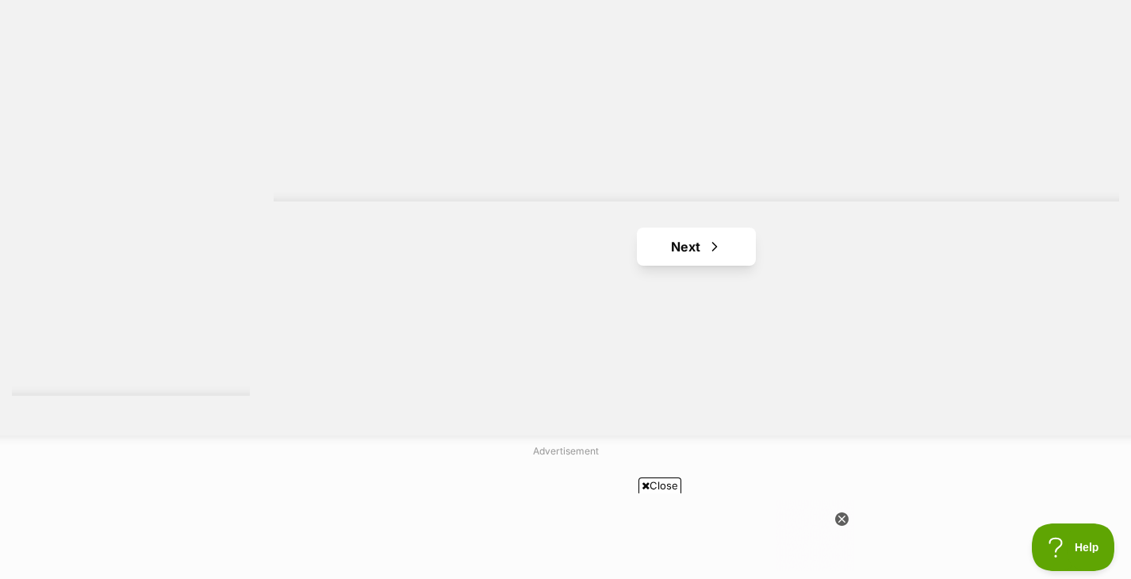
scroll to position [2887, 0]
click at [707, 256] on link "Next" at bounding box center [696, 245] width 119 height 38
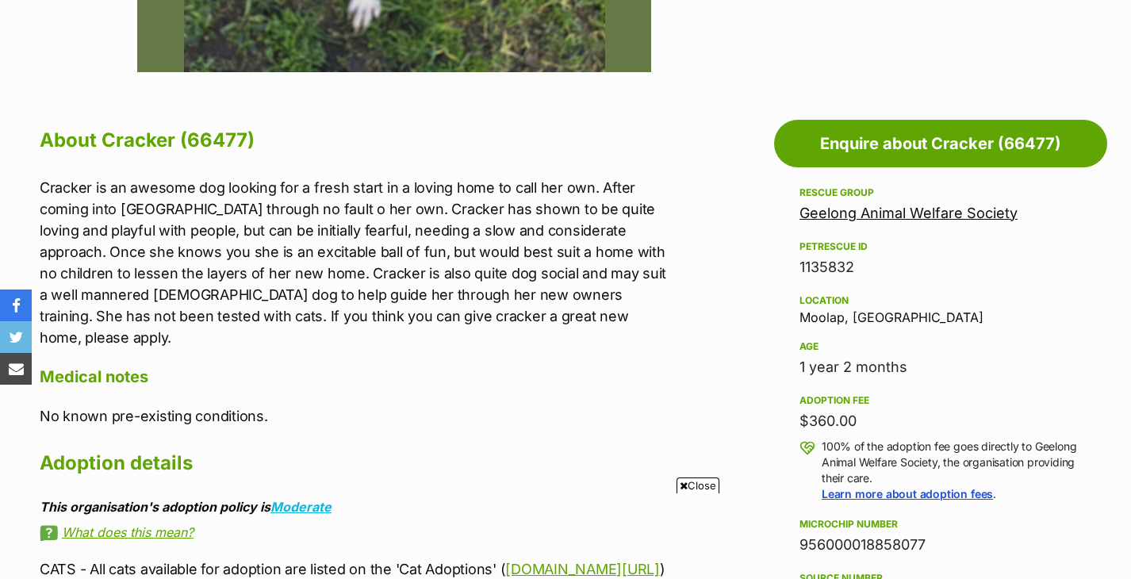
scroll to position [773, 0]
